Goal: Transaction & Acquisition: Book appointment/travel/reservation

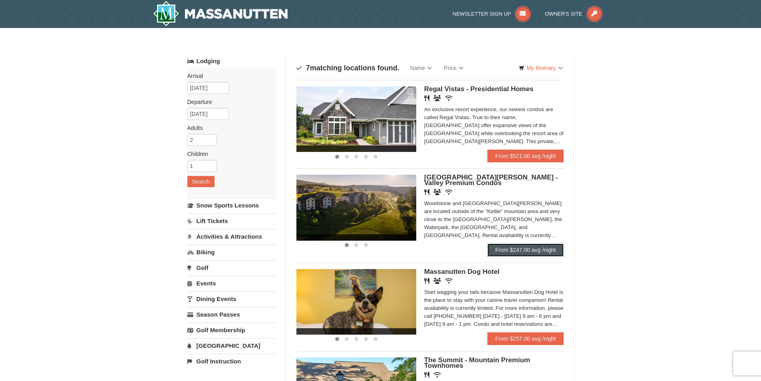
click at [500, 247] on link "From $247.00 avg /night" at bounding box center [525, 249] width 77 height 13
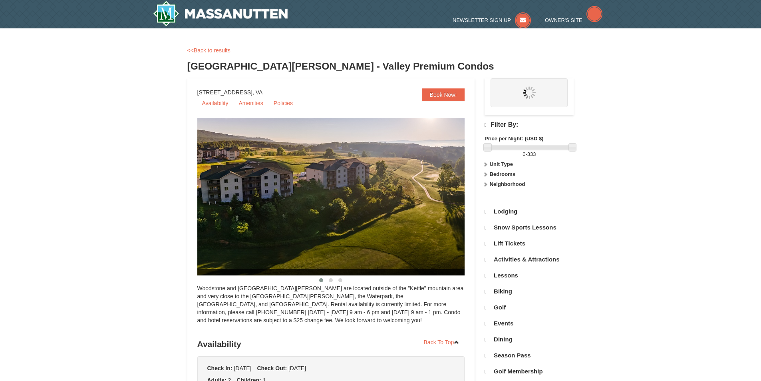
select select "9"
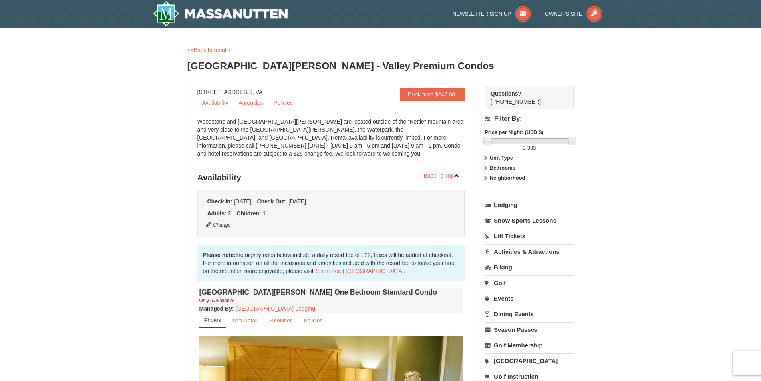
scroll to position [40, 0]
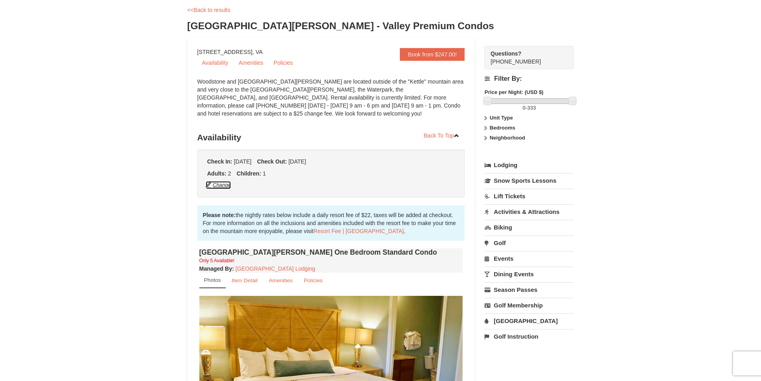
click at [224, 188] on button "Change" at bounding box center [218, 184] width 26 height 9
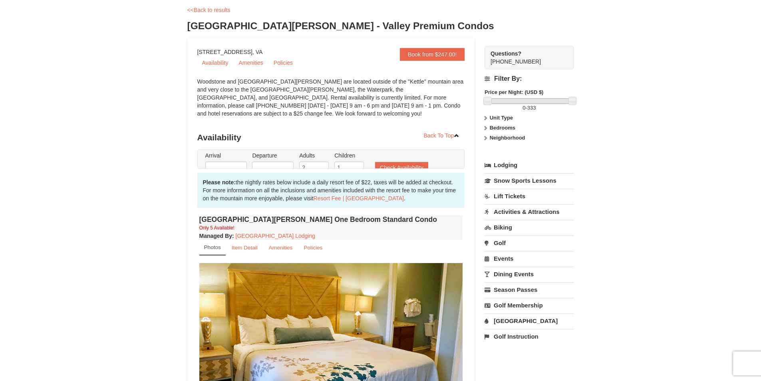
type input "[DATE]"
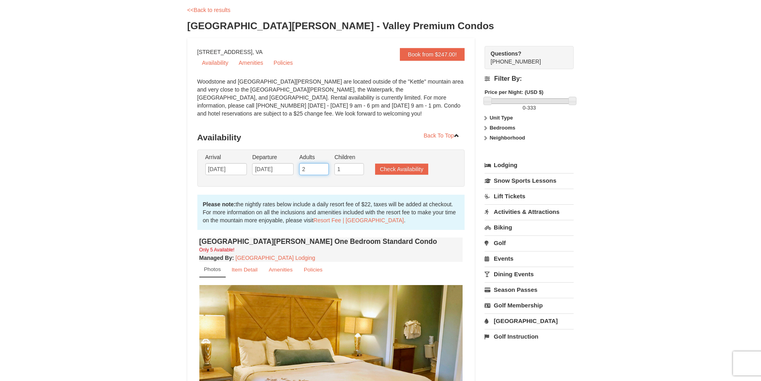
click at [312, 169] on input "2" at bounding box center [314, 169] width 30 height 12
type input "3"
click at [323, 167] on input "3" at bounding box center [314, 169] width 30 height 12
click at [407, 170] on button "Check Availability" at bounding box center [401, 168] width 53 height 11
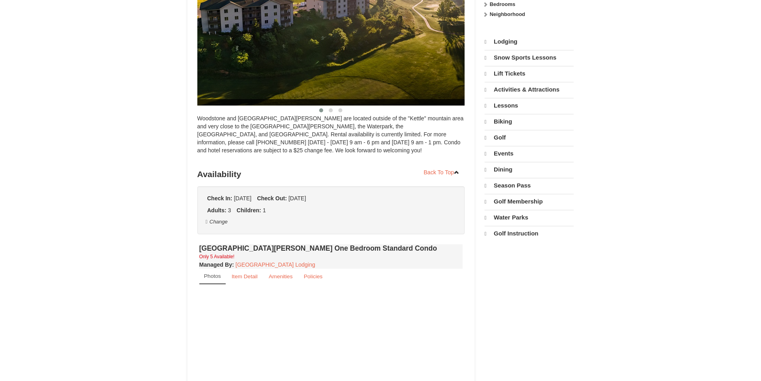
scroll to position [162, 0]
select select "9"
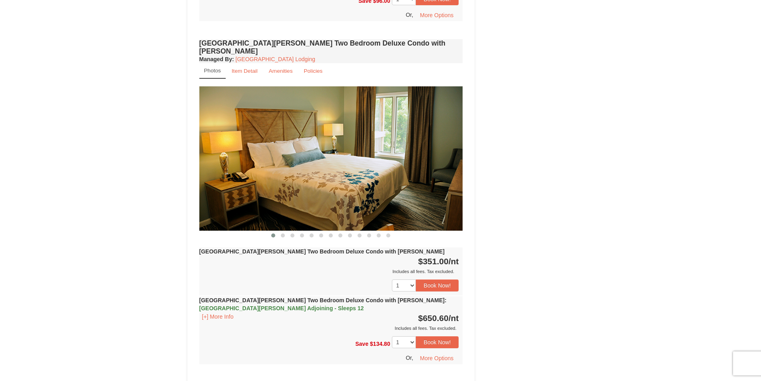
scroll to position [920, 0]
